Goal: Information Seeking & Learning: Learn about a topic

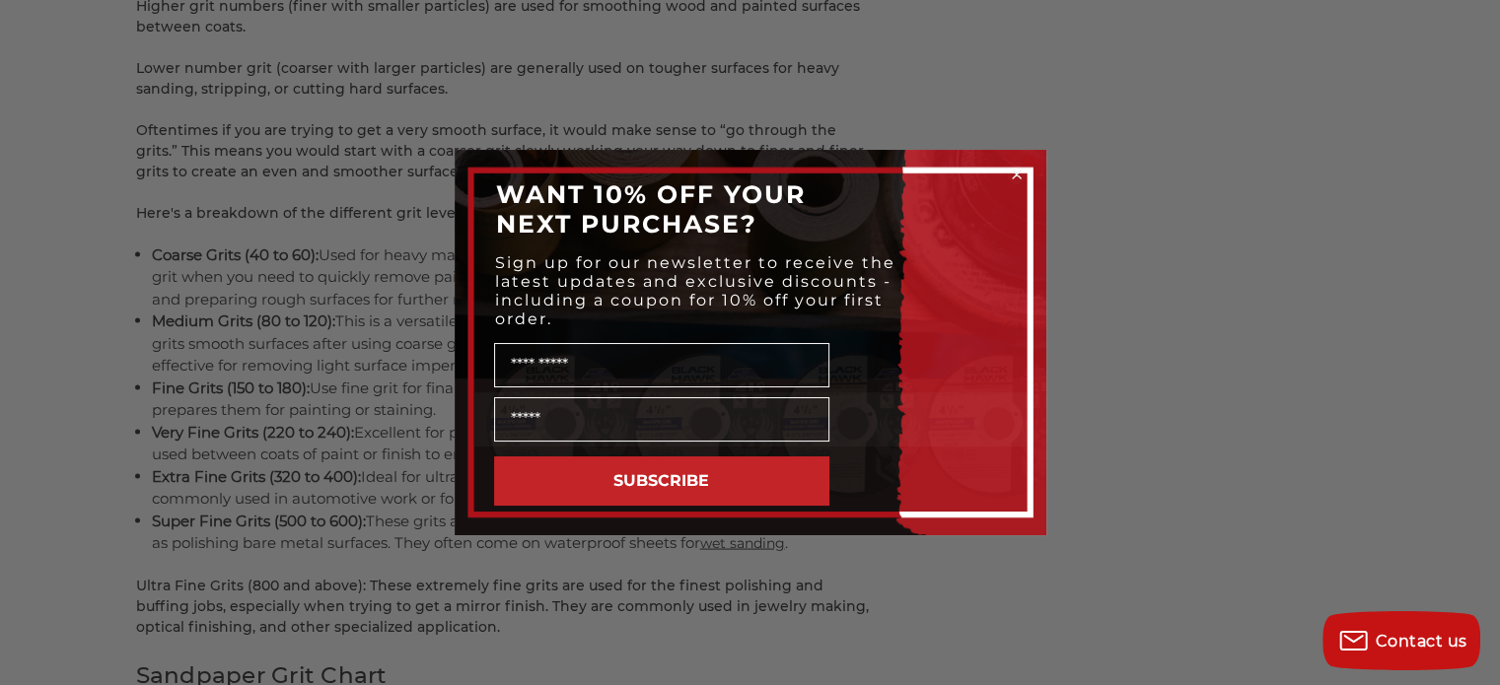
scroll to position [3846, 0]
